Goal: Task Accomplishment & Management: Manage account settings

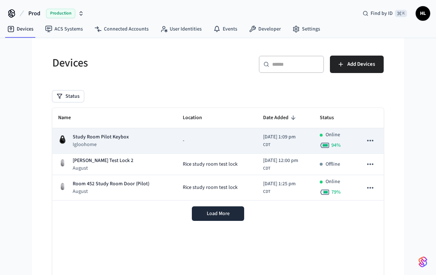
click at [103, 135] on p "Study Room Pilot Keybox" at bounding box center [101, 137] width 56 height 8
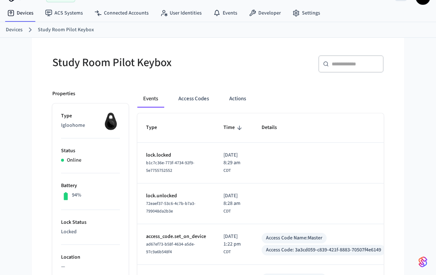
scroll to position [15, 0]
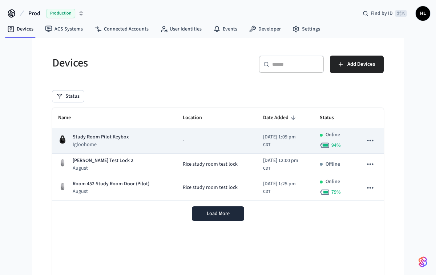
scroll to position [1, 0]
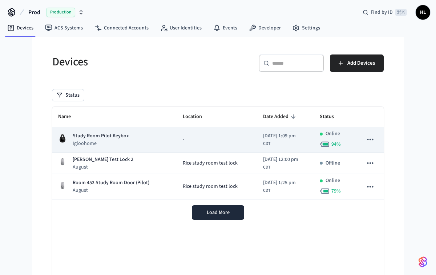
click at [289, 141] on div "[DATE] 1:09 pm CDT" at bounding box center [279, 139] width 33 height 15
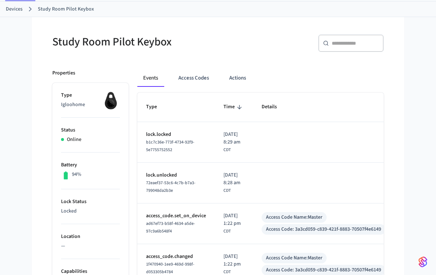
scroll to position [39, 0]
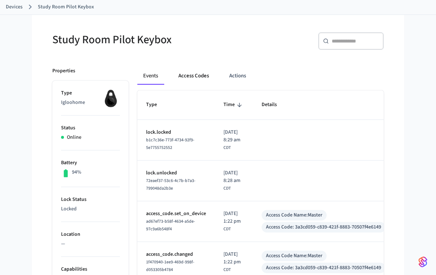
click at [195, 79] on button "Access Codes" at bounding box center [194, 75] width 42 height 17
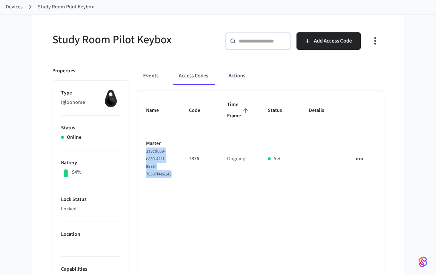
drag, startPoint x: 171, startPoint y: 175, endPoint x: 144, endPoint y: 154, distance: 34.7
click at [144, 154] on td "Master 3a3cd059-c839-421f-8883-70507f4e6149" at bounding box center [158, 159] width 43 height 56
copy span "3a3cd059-c839-421f-8883-70507f4e6149"
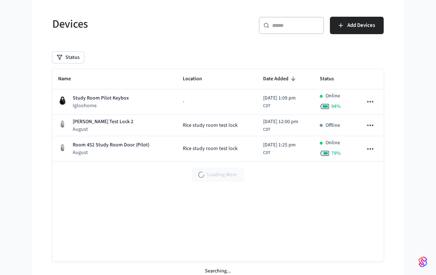
scroll to position [1, 0]
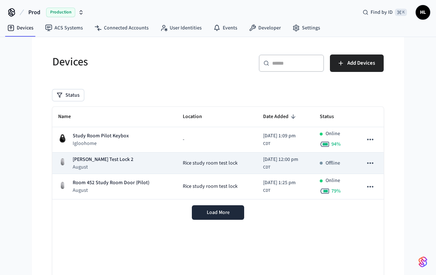
click at [108, 164] on p "August" at bounding box center [103, 167] width 61 height 7
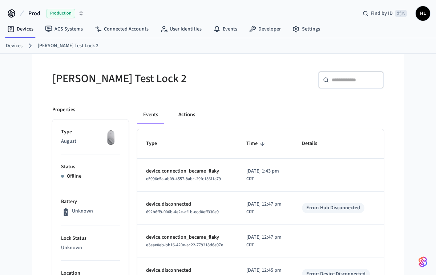
click at [185, 117] on button "Actions" at bounding box center [187, 114] width 28 height 17
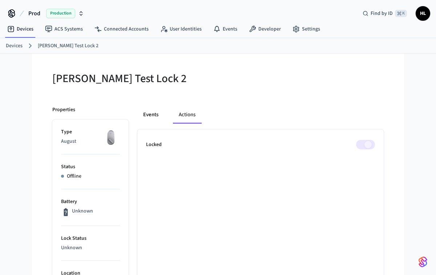
click at [155, 115] on button "Events" at bounding box center [150, 114] width 27 height 17
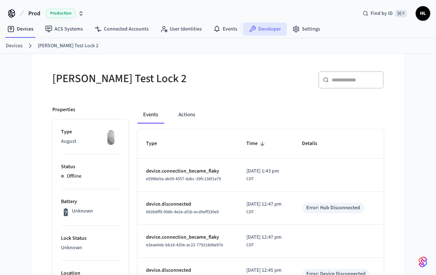
click at [265, 27] on link "Developer" at bounding box center [265, 29] width 44 height 13
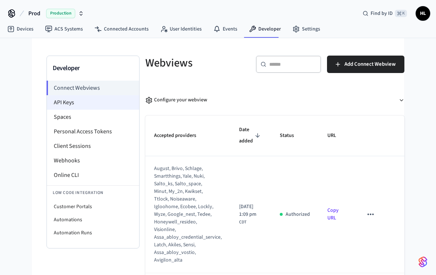
click at [92, 99] on li "API Keys" at bounding box center [93, 102] width 92 height 15
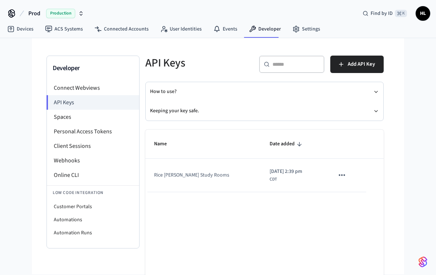
click at [187, 173] on td "Rice [PERSON_NAME] Study Rooms" at bounding box center [203, 175] width 116 height 33
click at [340, 174] on icon "sticky table" at bounding box center [341, 175] width 9 height 9
click at [290, 180] on div at bounding box center [218, 137] width 436 height 275
click at [377, 111] on icon "button" at bounding box center [376, 111] width 6 height 6
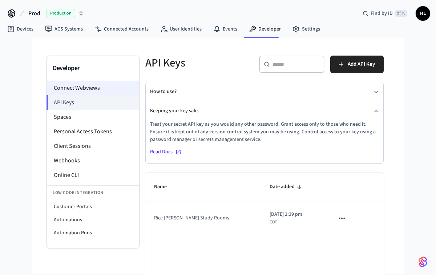
click at [91, 85] on li "Connect Webviews" at bounding box center [93, 88] width 92 height 15
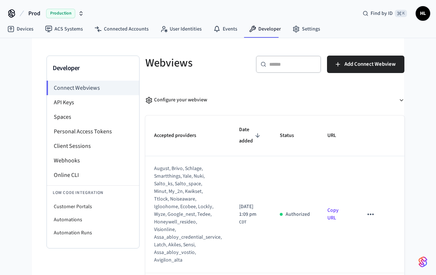
click at [334, 213] on link "Copy URL" at bounding box center [333, 214] width 11 height 15
click at [20, 32] on link "Devices" at bounding box center [20, 29] width 38 height 13
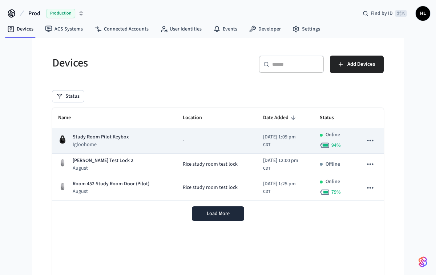
click at [365, 140] on button "sticky table" at bounding box center [370, 140] width 15 height 15
drag, startPoint x: 175, startPoint y: 135, endPoint x: 172, endPoint y: 137, distance: 4.4
click at [175, 135] on div at bounding box center [218, 137] width 436 height 275
click at [132, 139] on div "Study Room Pilot Keybox Igloohome" at bounding box center [114, 140] width 113 height 15
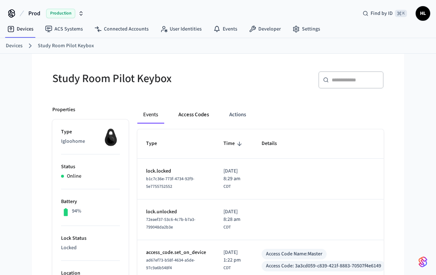
click at [210, 112] on button "Access Codes" at bounding box center [194, 114] width 42 height 17
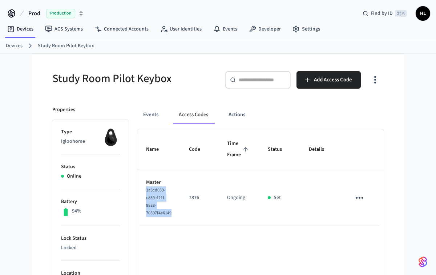
drag, startPoint x: 164, startPoint y: 214, endPoint x: 138, endPoint y: 190, distance: 35.0
click at [138, 190] on td "Master 3a3cd059-c839-421f-8883-70507f4e6149" at bounding box center [158, 198] width 43 height 56
copy span "3a3cd059-c839-421f-8883-70507f4e6149"
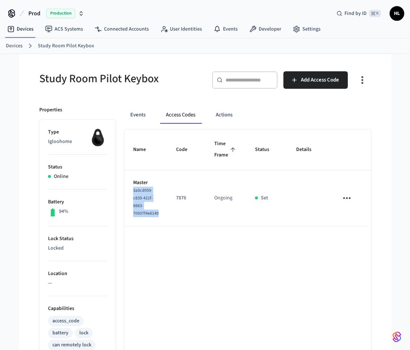
click at [145, 211] on span "3a3cd059-c839-421f-8883-70507f4e6149" at bounding box center [145, 201] width 25 height 29
drag, startPoint x: 159, startPoint y: 216, endPoint x: 126, endPoint y: 191, distance: 41.2
click at [126, 191] on td "Master 3a3cd059-c839-421f-8883-70507f4e6149" at bounding box center [145, 198] width 43 height 56
copy span "3a3cd059-c839-421f-8883-70507f4e6149"
click at [137, 116] on button "Events" at bounding box center [137, 114] width 27 height 17
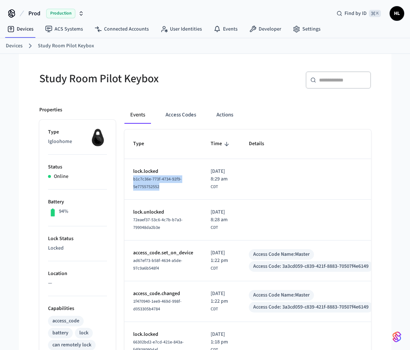
drag, startPoint x: 167, startPoint y: 188, endPoint x: 129, endPoint y: 180, distance: 38.4
click at [129, 180] on td "lock.locked b1c7c36e-773f-4734-92f9-5e7755752552" at bounding box center [162, 179] width 77 height 41
click at [142, 183] on span "b1c7c36e-773f-4734-92f9-5e7755752552" at bounding box center [157, 183] width 48 height 14
click at [188, 115] on button "Access Codes" at bounding box center [181, 114] width 42 height 17
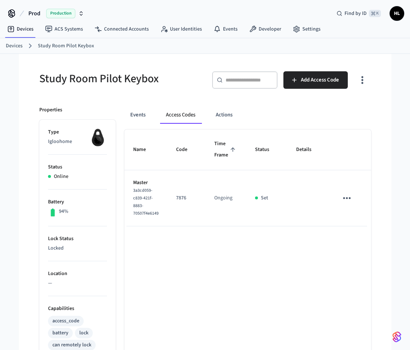
click at [133, 191] on span "3a3cd059-c839-421f-8883-70507f4e6149" at bounding box center [145, 201] width 25 height 29
drag, startPoint x: 134, startPoint y: 191, endPoint x: 171, endPoint y: 218, distance: 45.7
click at [171, 218] on tr "Master 3a3cd059-c839-421f-8883-70507f4e6149 7876 Ongoing Set" at bounding box center [254, 198] width 260 height 56
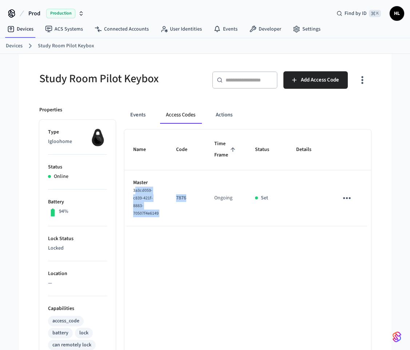
click at [170, 218] on td "7876" at bounding box center [186, 198] width 38 height 56
drag, startPoint x: 151, startPoint y: 208, endPoint x: 319, endPoint y: 257, distance: 175.6
click at [132, 190] on td "Master 3a3cd059-c839-421f-8883-70507f4e6149" at bounding box center [145, 198] width 43 height 56
copy span "3a3cd059-c839-421f-8883-70507f4e6149"
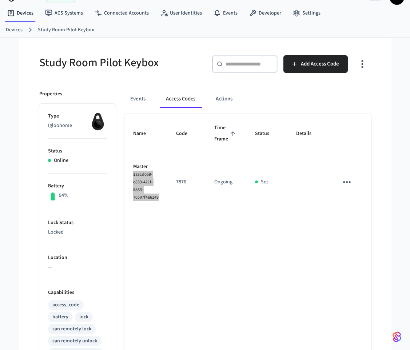
scroll to position [18, 0]
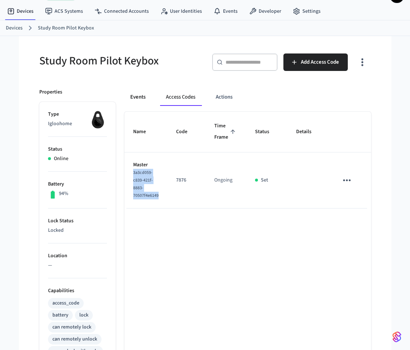
click at [137, 94] on button "Events" at bounding box center [137, 96] width 27 height 17
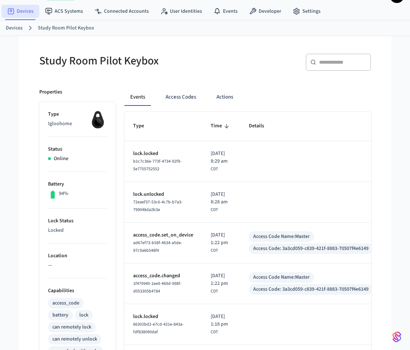
click at [20, 9] on link "Devices" at bounding box center [20, 11] width 38 height 13
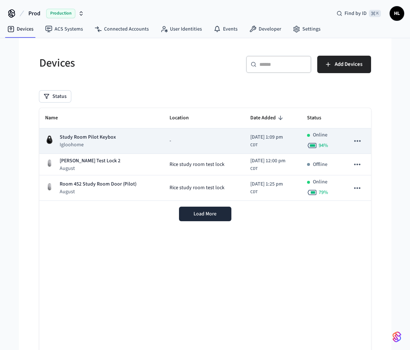
click at [346, 144] on td "sticky table" at bounding box center [357, 140] width 27 height 25
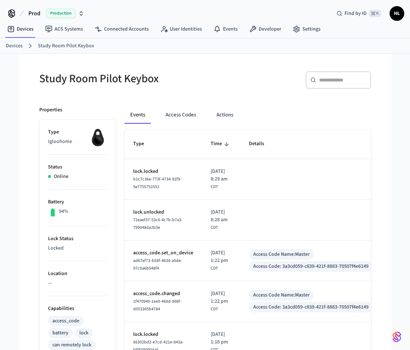
click at [351, 144] on th "Details" at bounding box center [310, 143] width 141 height 29
click at [191, 113] on button "Access Codes" at bounding box center [181, 114] width 42 height 17
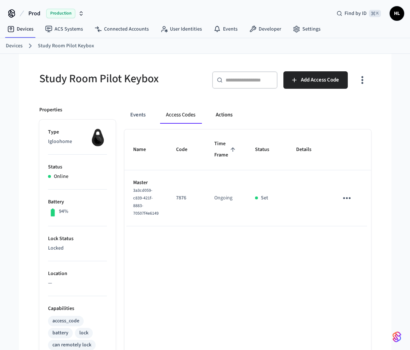
click at [222, 113] on button "Actions" at bounding box center [224, 114] width 28 height 17
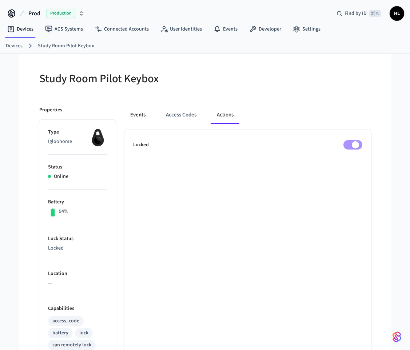
drag, startPoint x: 133, startPoint y: 115, endPoint x: 135, endPoint y: 117, distance: 3.9
click at [133, 115] on button "Events" at bounding box center [137, 114] width 27 height 17
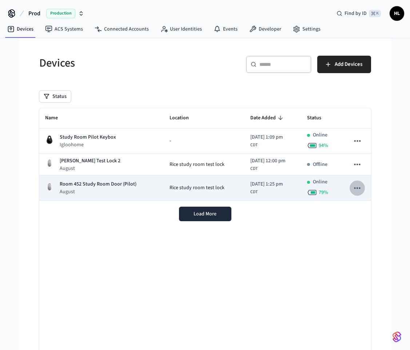
click at [357, 193] on button "sticky table" at bounding box center [356, 187] width 15 height 15
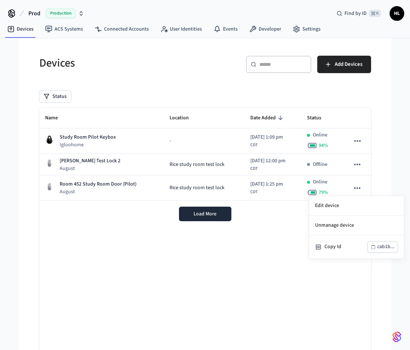
click at [365, 136] on div at bounding box center [205, 175] width 410 height 350
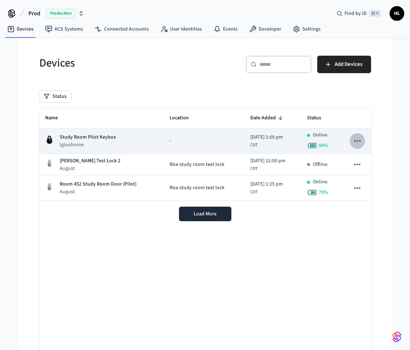
click at [358, 139] on icon "sticky table" at bounding box center [356, 140] width 9 height 9
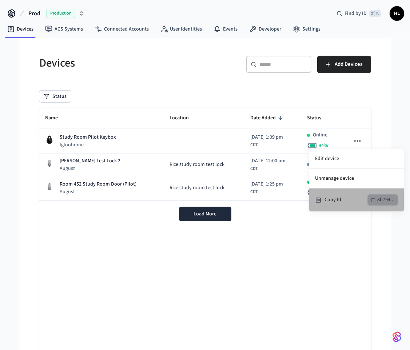
click at [390, 201] on div "8b794..." at bounding box center [385, 199] width 17 height 9
